Goal: Task Accomplishment & Management: Manage account settings

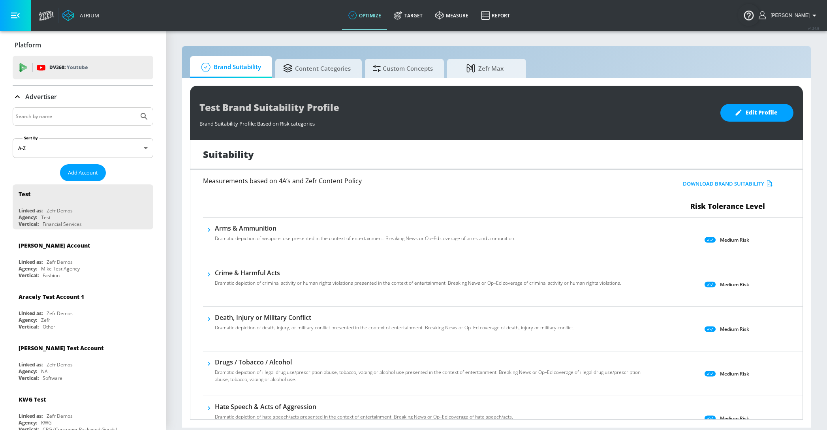
click at [39, 116] on input "Search by name" at bounding box center [76, 116] width 120 height 10
type input "telemundo"
click at [135, 108] on button "Submit Search" at bounding box center [143, 116] width 17 height 17
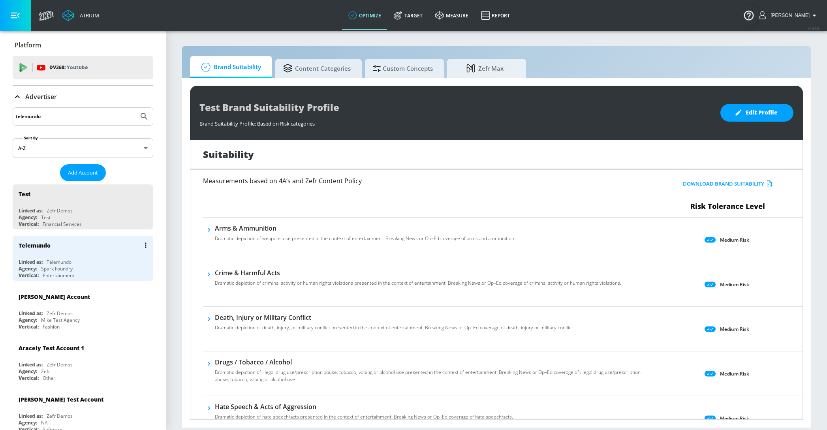
click at [57, 249] on div "Telemundo" at bounding box center [85, 245] width 133 height 19
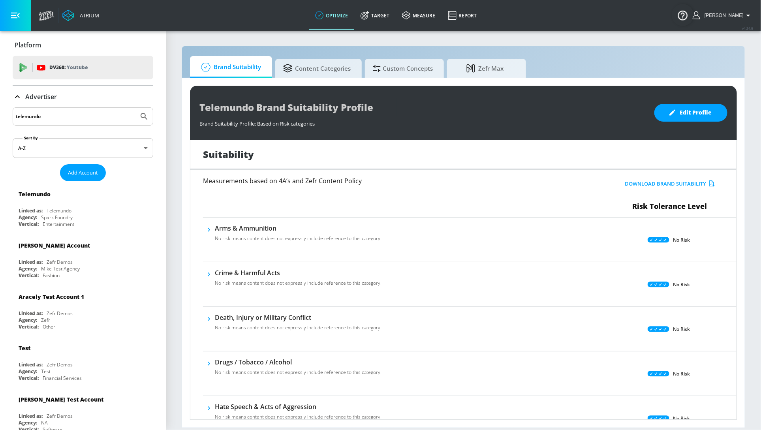
click at [34, 100] on p "Advertiser" at bounding box center [41, 96] width 32 height 9
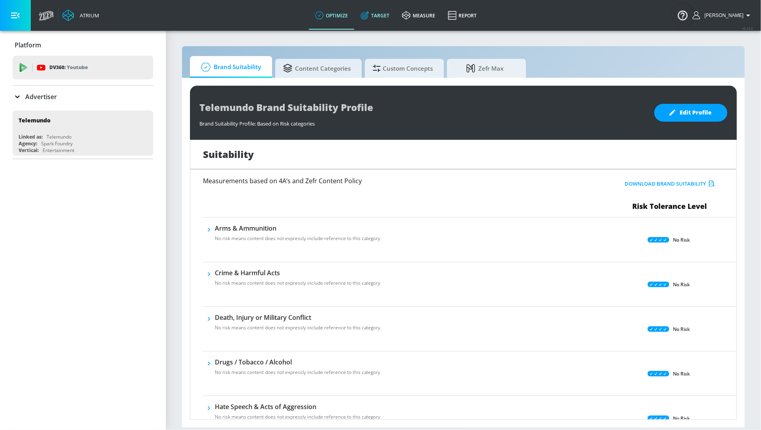
click at [380, 8] on link "Target" at bounding box center [374, 15] width 41 height 28
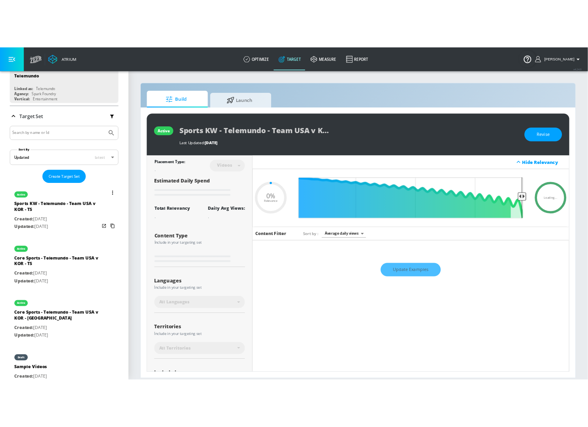
scroll to position [137, 0]
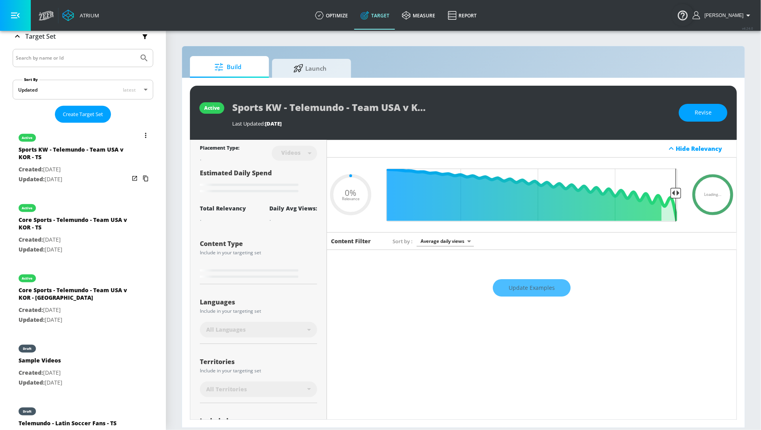
click at [148, 134] on button "list of Target Set" at bounding box center [145, 135] width 11 height 11
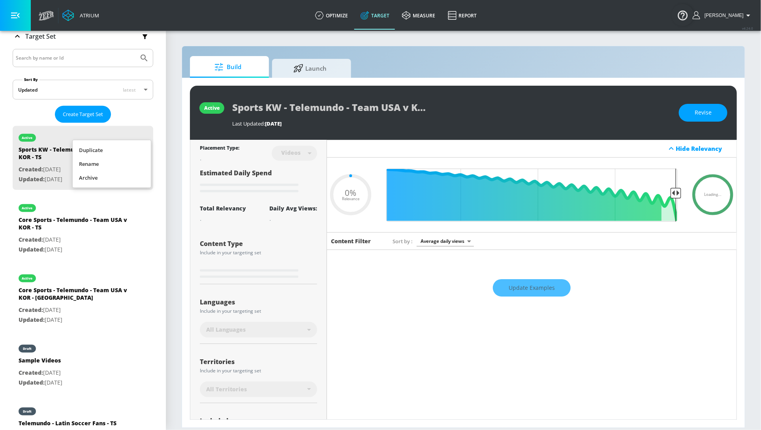
click at [112, 164] on li "Rename" at bounding box center [112, 164] width 78 height 14
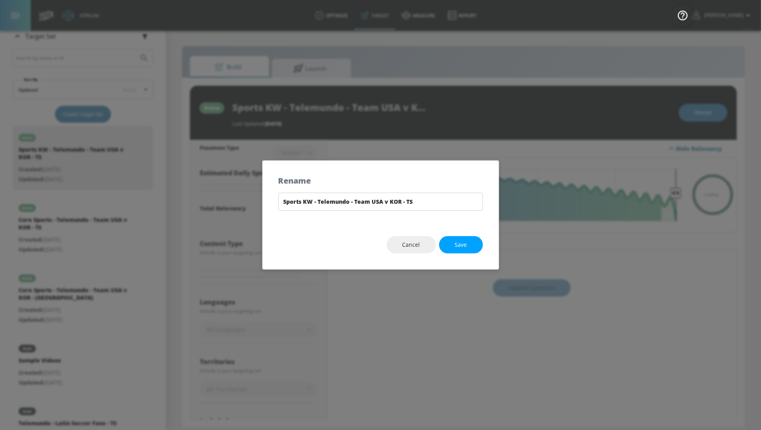
type input "0.05"
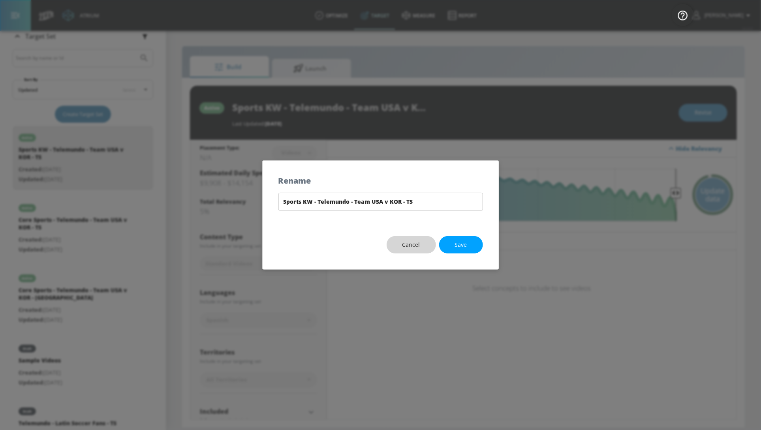
click at [407, 243] on span "Cancel" at bounding box center [412, 245] width 18 height 10
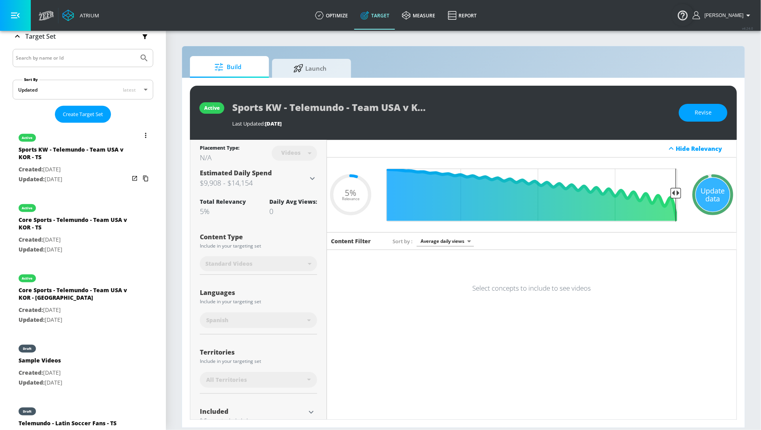
click at [146, 134] on icon "list of Target Set" at bounding box center [145, 135] width 1 height 5
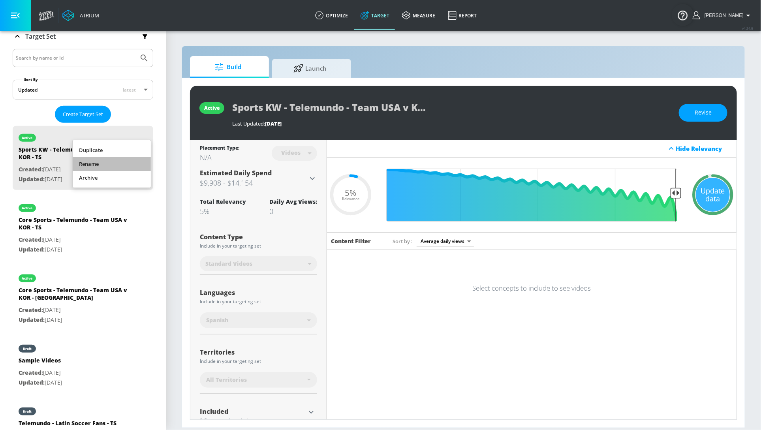
click at [109, 162] on li "Rename" at bounding box center [112, 164] width 78 height 14
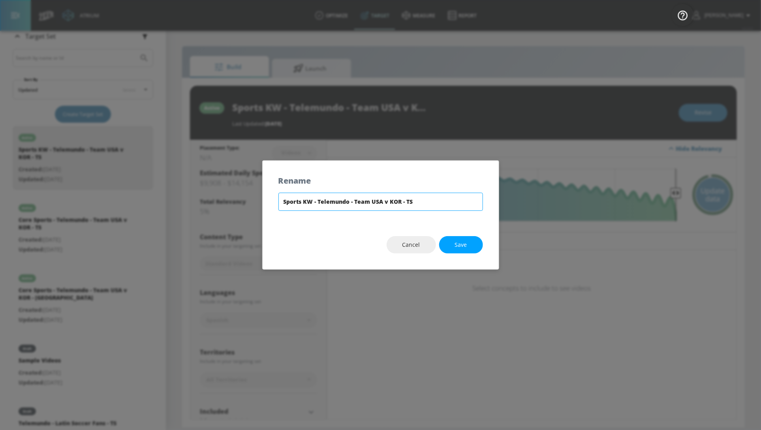
click at [312, 203] on input "Sports KW - Telemundo - Team USA v KOR - TS" at bounding box center [380, 202] width 205 height 18
click at [359, 203] on input "Sports KW - Telemundo - Team USA v KOR - TS" at bounding box center [380, 202] width 205 height 18
click at [397, 247] on button "Cancel" at bounding box center [411, 245] width 49 height 18
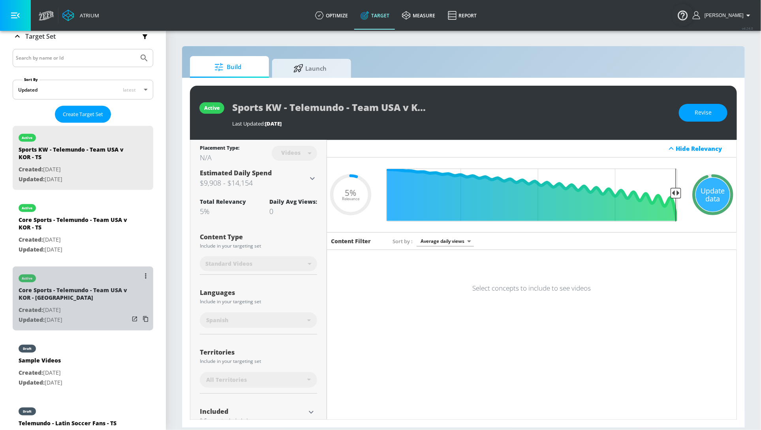
click at [45, 298] on div "Core Sports - Telemundo - Team USA v KOR - [GEOGRAPHIC_DATA]" at bounding box center [74, 295] width 111 height 19
type input "Core Sports - Telemundo - Team USA v KOR - [GEOGRAPHIC_DATA]"
type input "channels"
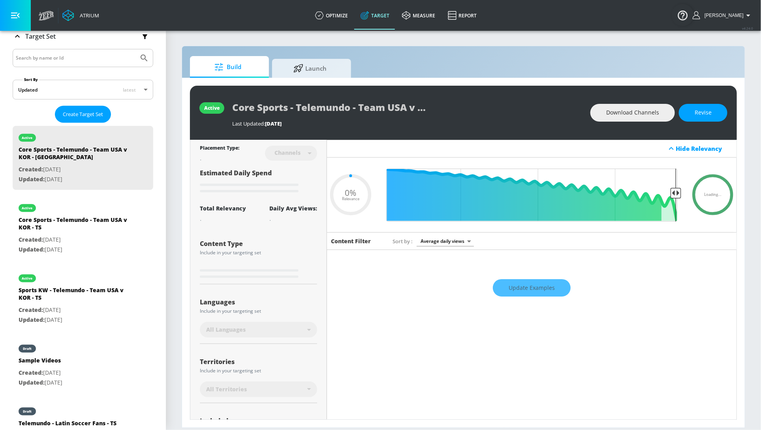
type input "0.5"
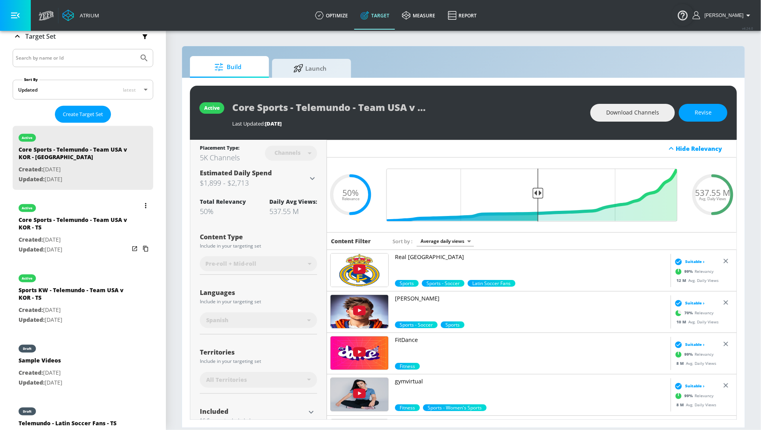
click at [75, 235] on p "Created: [DATE]" at bounding box center [74, 240] width 111 height 10
type input "Core Sports - Telemundo - Team USA v KOR - TS"
type input "videos"
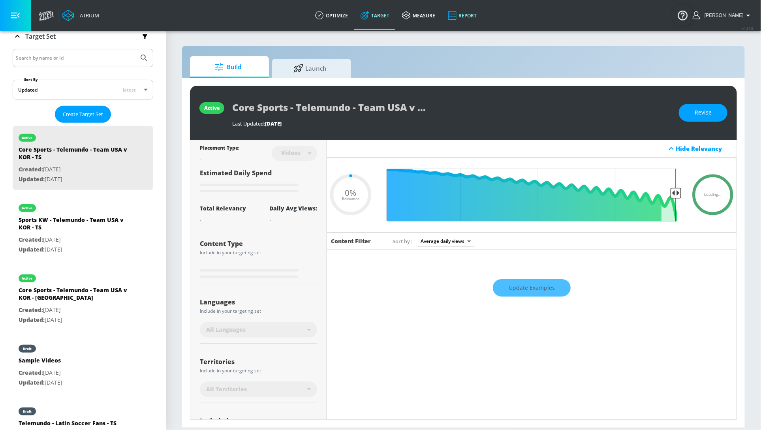
type input "0.5"
